Goal: Task Accomplishment & Management: Use online tool/utility

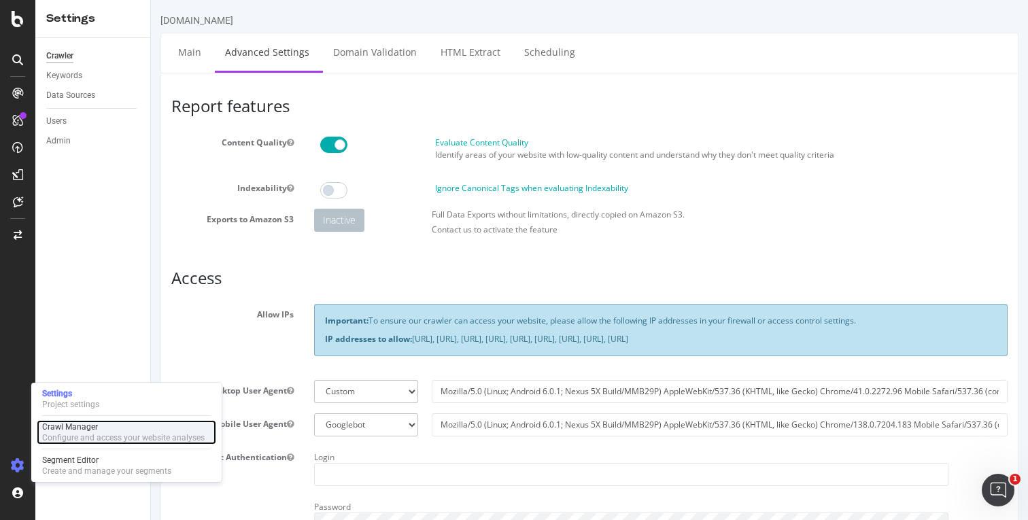
click at [75, 421] on div "Crawl Manager" at bounding box center [123, 426] width 162 height 11
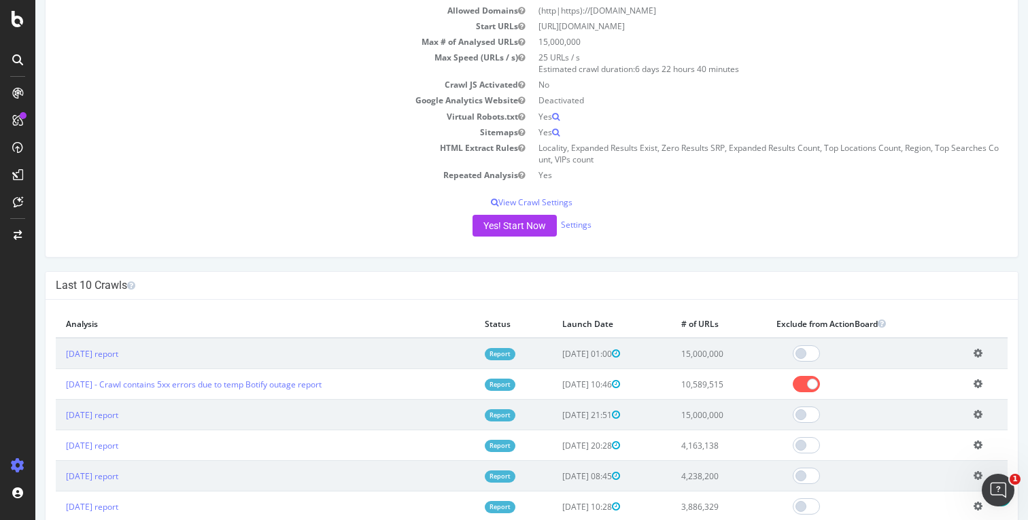
scroll to position [175, 0]
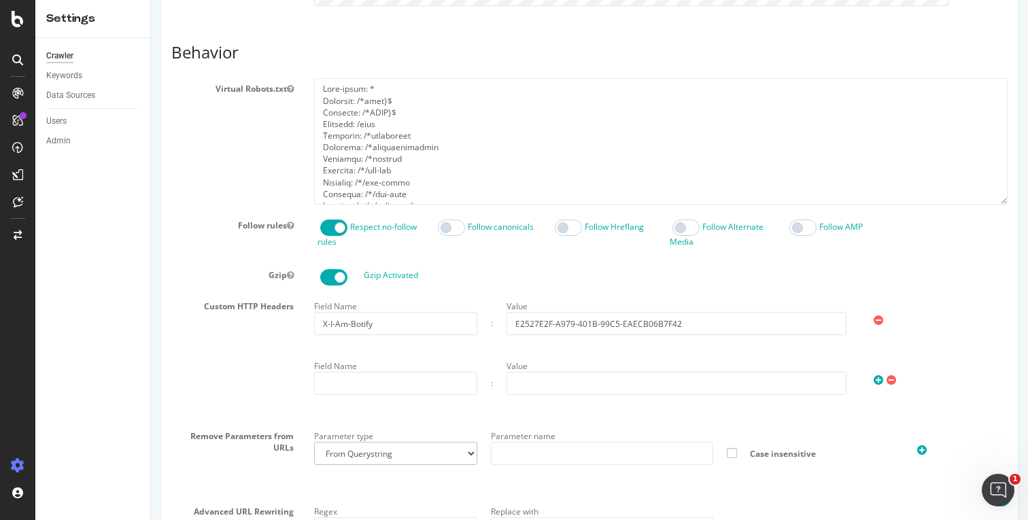
scroll to position [578, 0]
click at [443, 390] on input "text" at bounding box center [395, 384] width 163 height 23
paste input "X-SEO-INTERNAL-LINK"
type input "X-SEO-INTERNAL-LINK"
click at [564, 379] on input "text" at bounding box center [676, 384] width 340 height 23
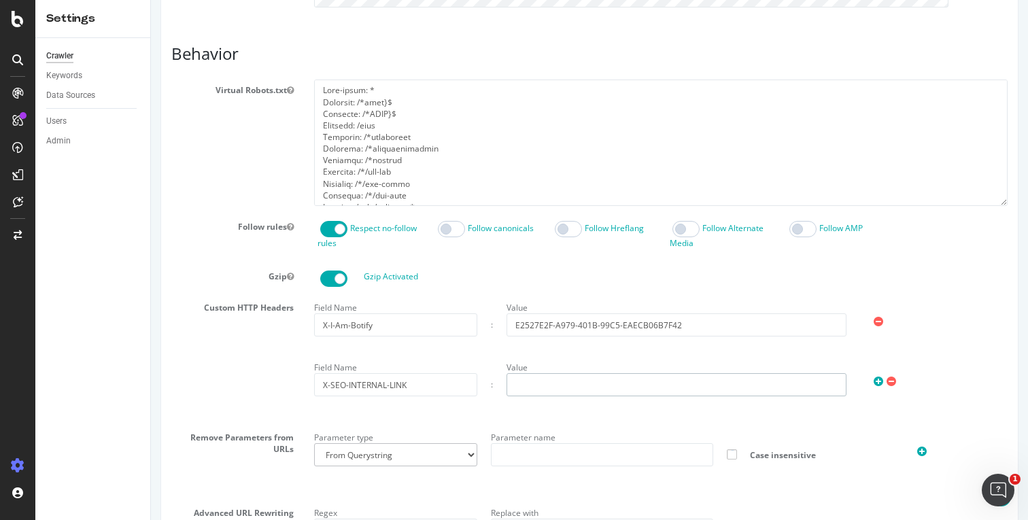
paste input "f8d3a7c2e9b5f1a4d6c8e3b7a2f5c9d1"
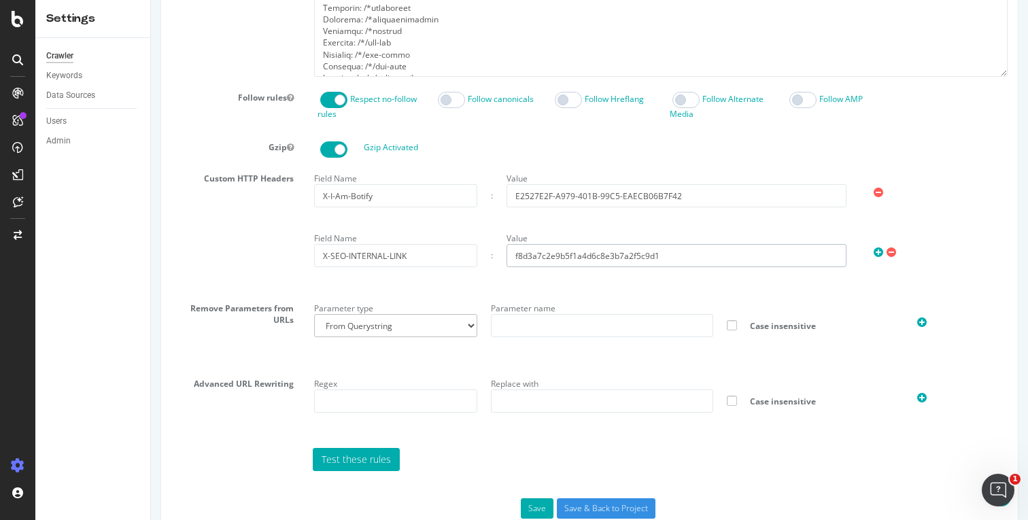
scroll to position [740, 0]
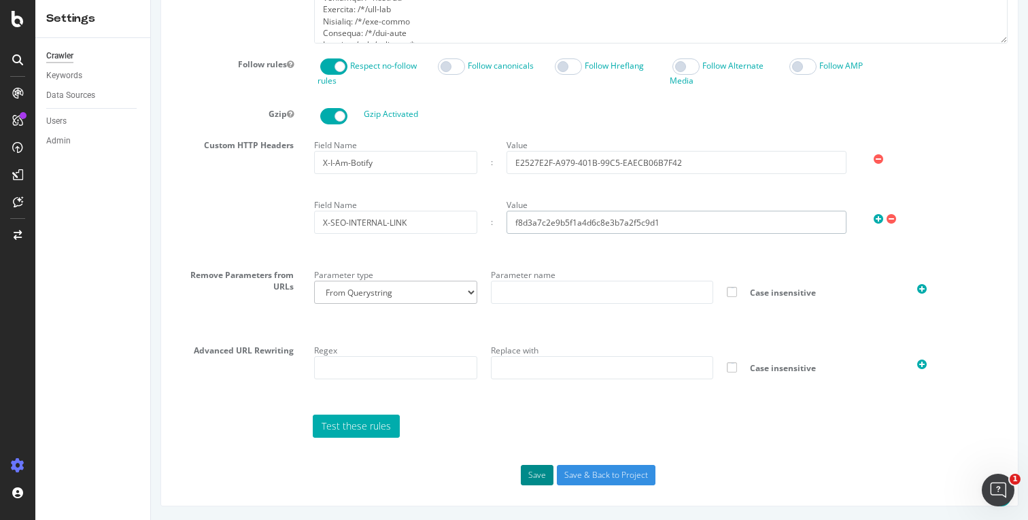
type input "f8d3a7c2e9b5f1a4d6c8e3b7a2f5c9d1"
click at [530, 474] on button "Save" at bounding box center [537, 475] width 33 height 20
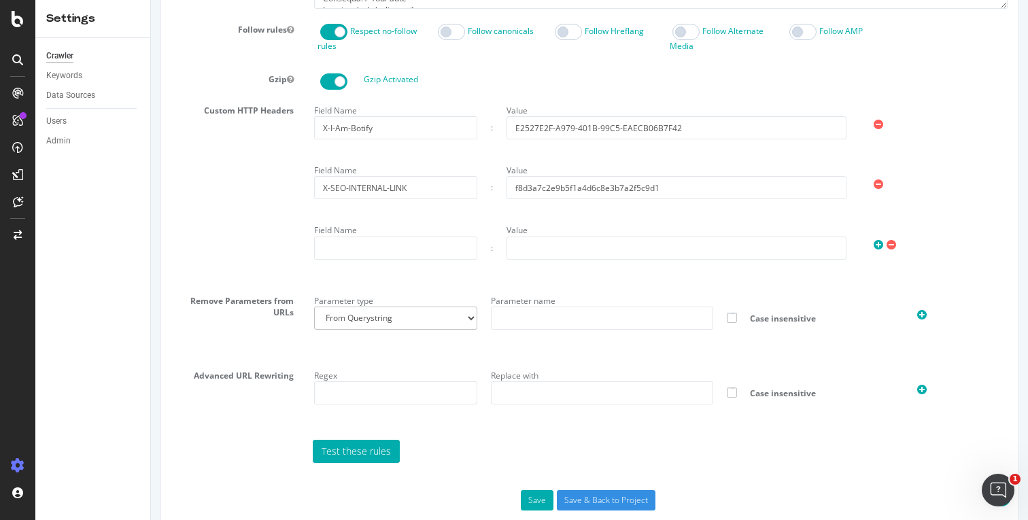
scroll to position [847, 0]
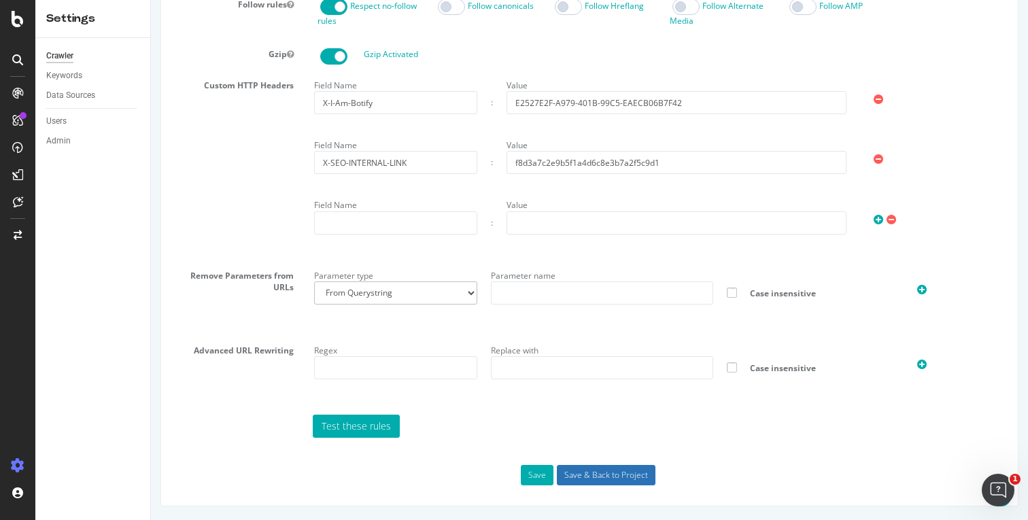
click at [589, 468] on input "Save & Back to Project" at bounding box center [606, 475] width 99 height 20
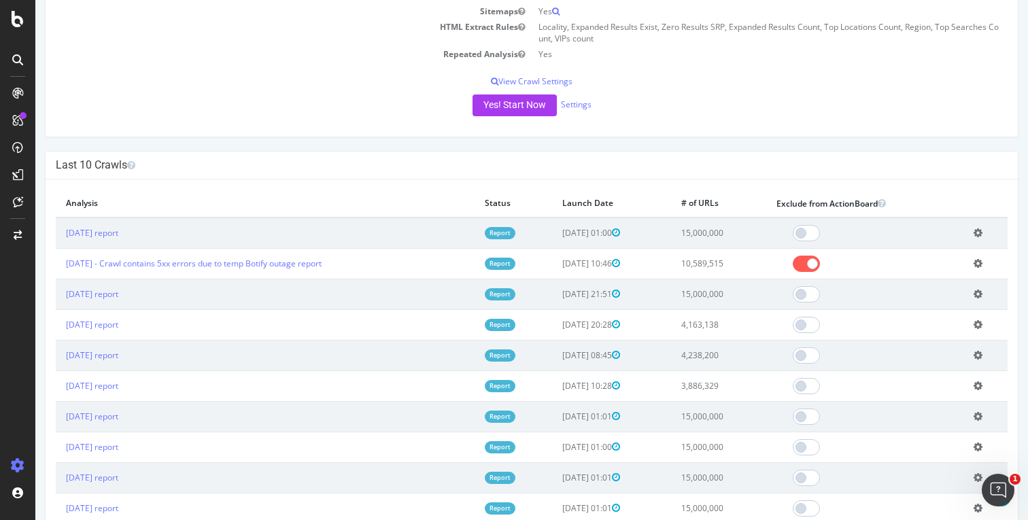
scroll to position [326, 0]
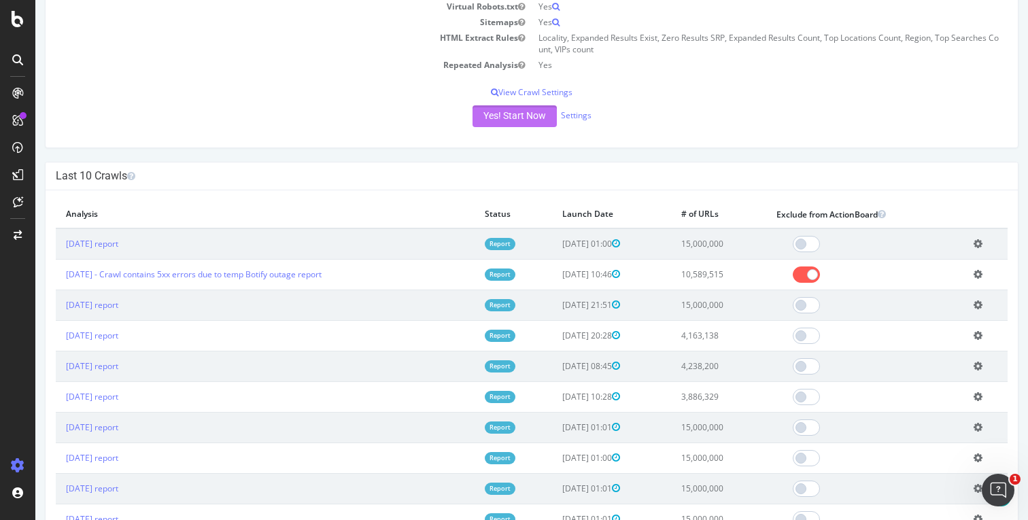
click at [510, 119] on button "Yes! Start Now" at bounding box center [514, 116] width 84 height 22
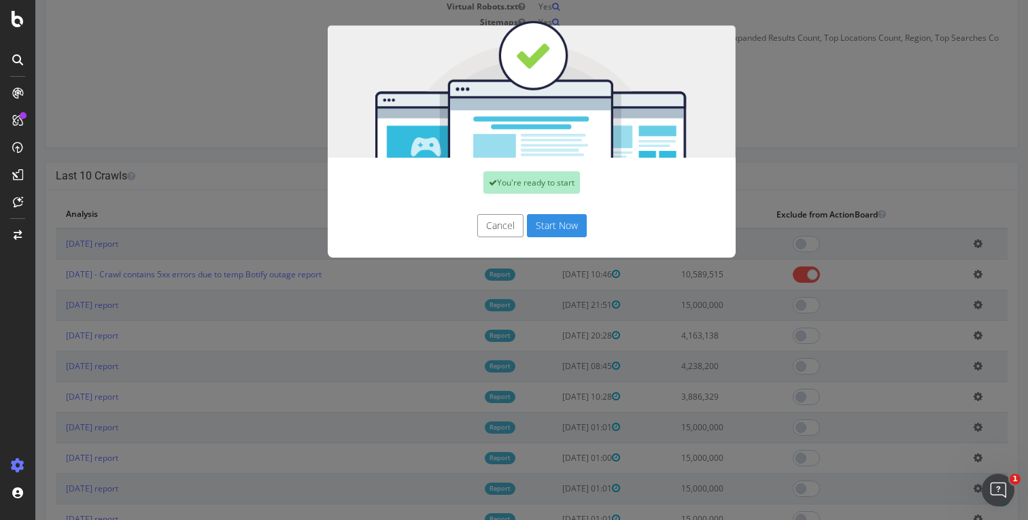
click at [555, 219] on button "Start Now" at bounding box center [557, 225] width 60 height 23
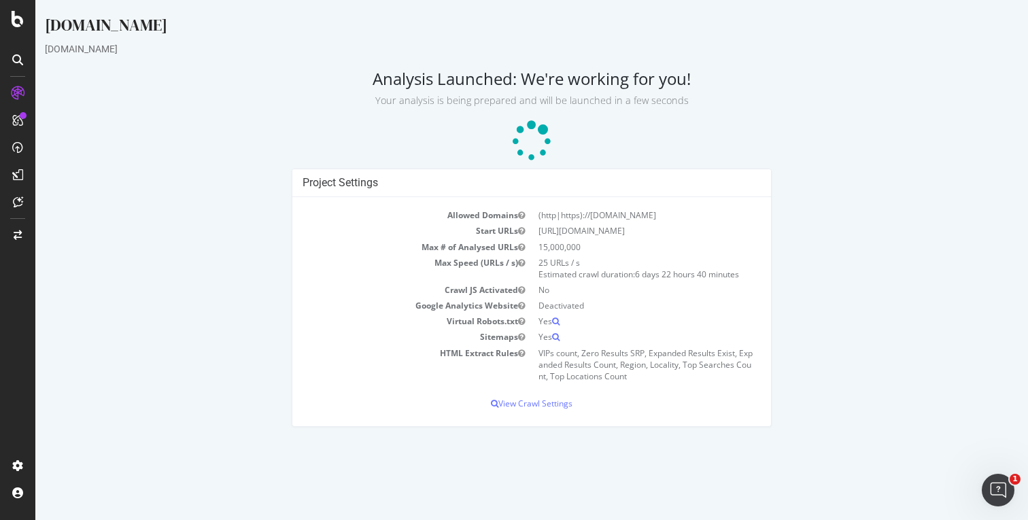
click at [224, 319] on div "Project Settings Allowed Domains (http|https)://[DOMAIN_NAME] Start URLs [URL][…" at bounding box center [531, 305] width 987 height 272
